Goal: Task Accomplishment & Management: Use online tool/utility

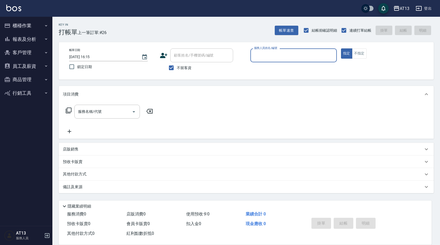
click at [36, 66] on button "員工及薪資" at bounding box center [26, 66] width 48 height 14
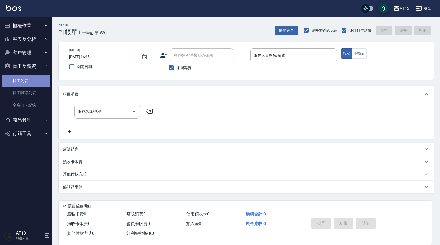
click at [41, 83] on link "員工列表" at bounding box center [26, 81] width 48 height 12
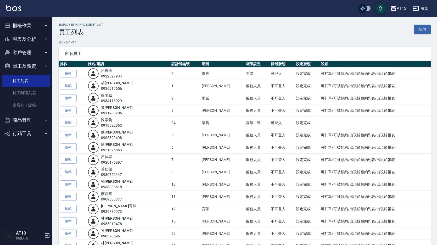
click at [37, 119] on button "商品管理" at bounding box center [26, 120] width 48 height 14
click at [38, 49] on button "客戶管理" at bounding box center [26, 53] width 48 height 14
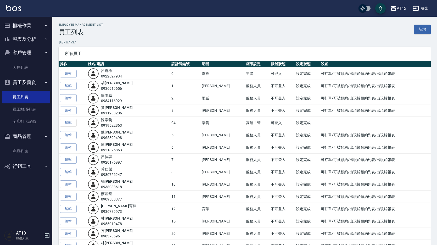
click at [43, 32] on button "櫃檯作業" at bounding box center [26, 26] width 48 height 14
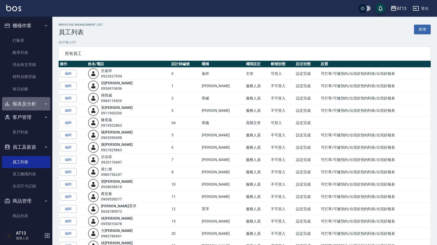
click at [29, 106] on button "報表及分析" at bounding box center [26, 104] width 48 height 14
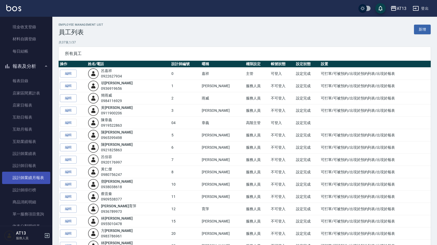
scroll to position [26, 0]
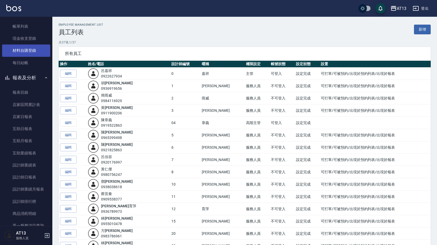
click at [30, 49] on link "材料自購登錄" at bounding box center [26, 50] width 48 height 12
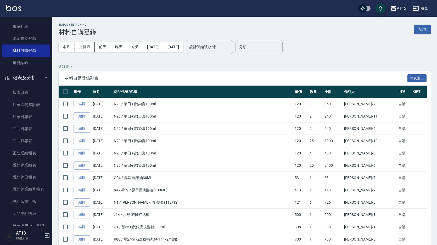
click at [231, 42] on input "設計師編號/姓名" at bounding box center [209, 46] width 42 height 9
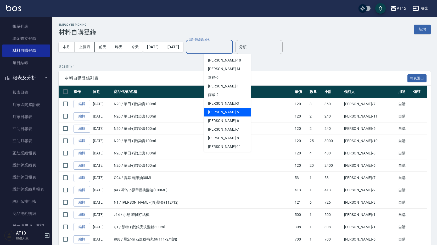
click at [220, 114] on span "[PERSON_NAME] -5" at bounding box center [223, 111] width 31 height 5
type input "[PERSON_NAME]-5"
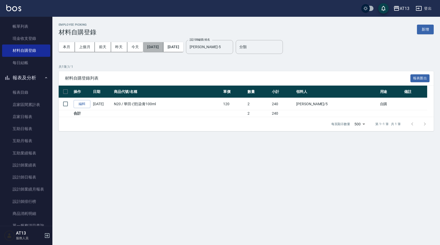
click at [163, 46] on button "[DATE]" at bounding box center [153, 47] width 20 height 10
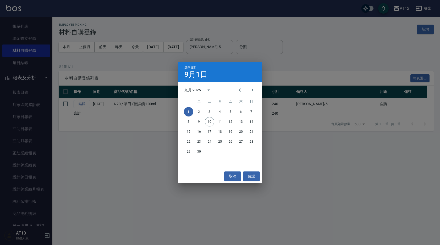
click at [156, 169] on div "選擇日期 9月1日 九月 2025 一 二 三 四 五 六 日 1 2 3 4 5 6 7 8 9 10 11 12 13 14 15 16 17 18 19…" at bounding box center [220, 122] width 440 height 245
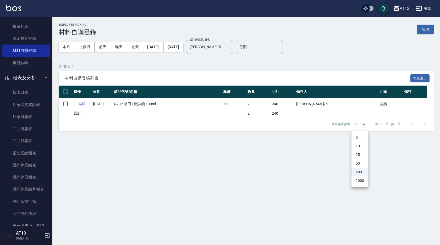
click at [356, 124] on body "AT13 登出 櫃檯作業 打帳單 帳單列表 現金收支登錄 材料自購登錄 每日結帳 報表及分析 報表目錄 店家區間累計表 店家日報表 互助日報表 互助月報表 互…" at bounding box center [220, 122] width 440 height 245
click at [328, 173] on div at bounding box center [220, 122] width 440 height 245
click at [161, 49] on button "[DATE]" at bounding box center [153, 47] width 20 height 10
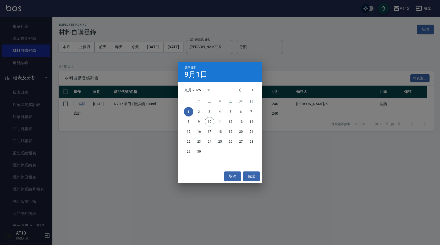
click at [333, 72] on div "選擇日期 9月1日 九月 2025 一 二 三 四 五 六 日 1 2 3 4 5 6 7 8 9 10 11 12 13 14 15 16 17 18 19…" at bounding box center [220, 122] width 440 height 245
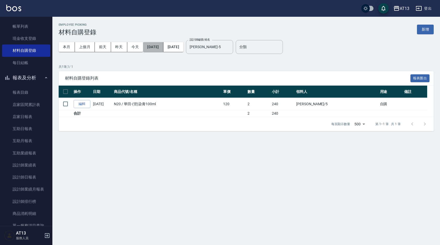
click at [161, 51] on button "[DATE]" at bounding box center [153, 47] width 20 height 10
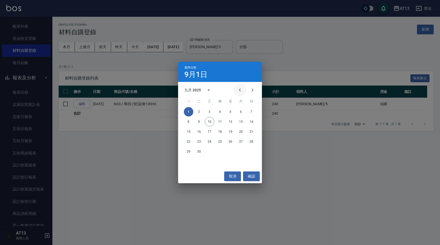
click at [242, 92] on icon "Previous month" at bounding box center [240, 90] width 6 height 6
click at [232, 112] on button "1" at bounding box center [230, 111] width 9 height 9
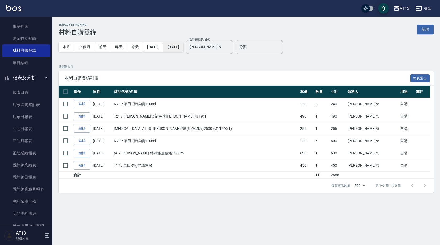
click at [180, 49] on button "[DATE]" at bounding box center [173, 47] width 20 height 10
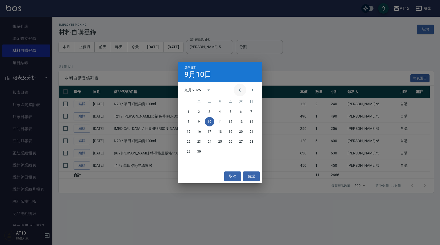
click at [240, 90] on icon "Previous month" at bounding box center [240, 90] width 6 height 6
click at [253, 151] on button "31" at bounding box center [250, 151] width 9 height 9
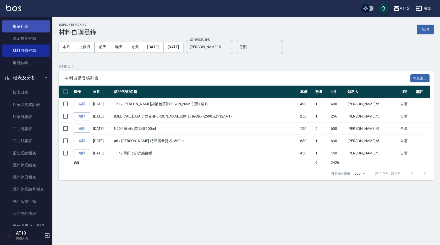
click at [36, 27] on link "帳單列表" at bounding box center [26, 26] width 48 height 12
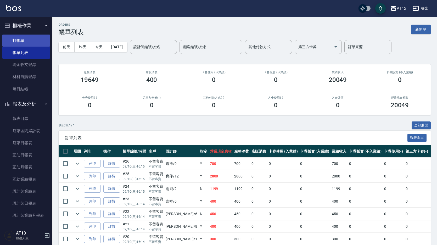
click at [35, 42] on link "打帳單" at bounding box center [26, 41] width 48 height 12
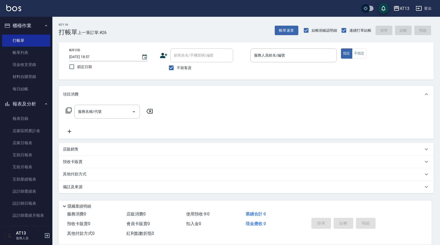
click at [2, 35] on link "打帳單" at bounding box center [26, 41] width 48 height 12
